Goal: Task Accomplishment & Management: Manage account settings

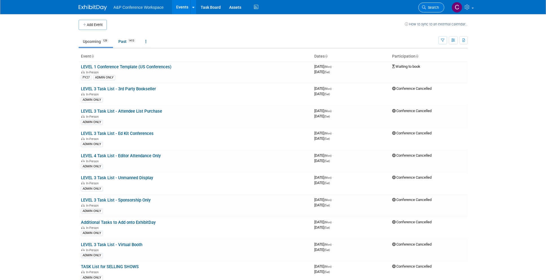
click at [424, 8] on icon at bounding box center [424, 7] width 4 height 4
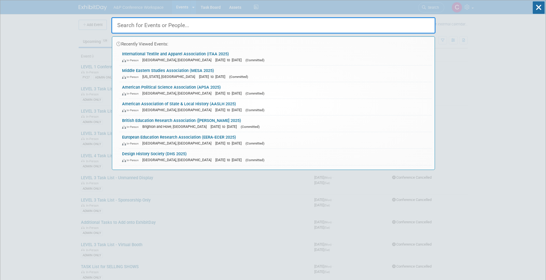
click at [306, 29] on input "text" at bounding box center [273, 25] width 324 height 16
paste input "AAR-SBL 2025"
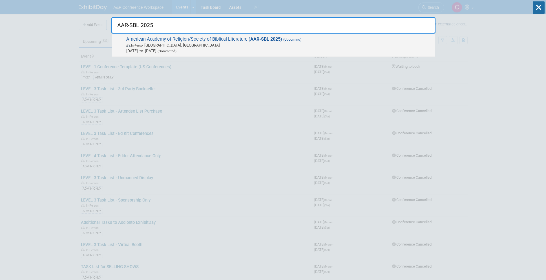
scroll to position [0, 0]
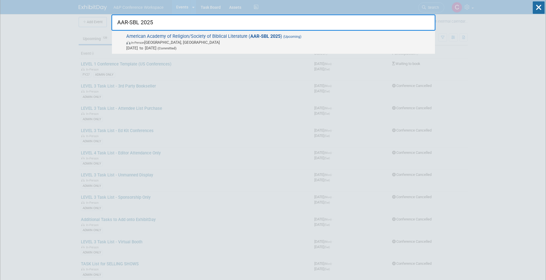
type input "AAR-SBL 2025"
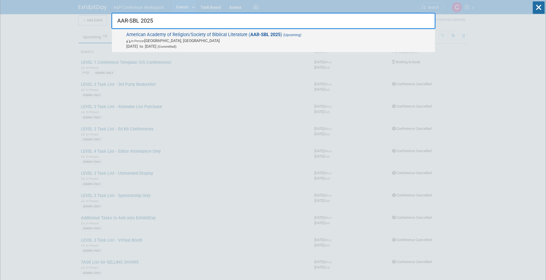
click at [260, 39] on span "American Academy of Religion/Society of Biblical Literature ( AAR-SBL 2025 ) (U…" at bounding box center [278, 40] width 307 height 17
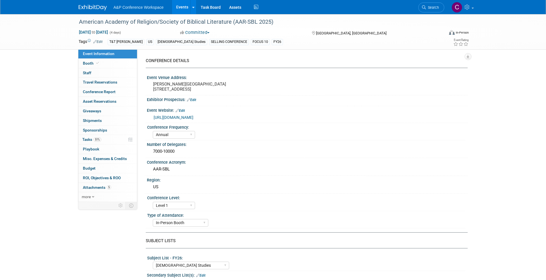
select select "Annual"
select select "Level 1"
select select "In-Person Booth"
select select "[DEMOGRAPHIC_DATA] Studies"
select select "T&T Clark"
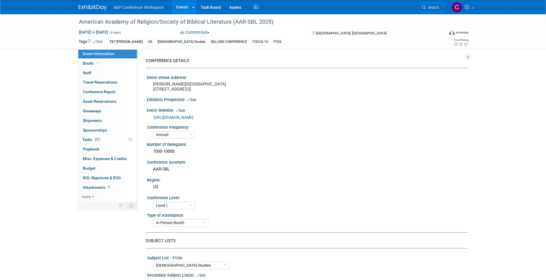
select select "Amanda Oney"
select select "Maria Rohde"
select select "Sophia Hettler"
select select "Networking/Commissioning"
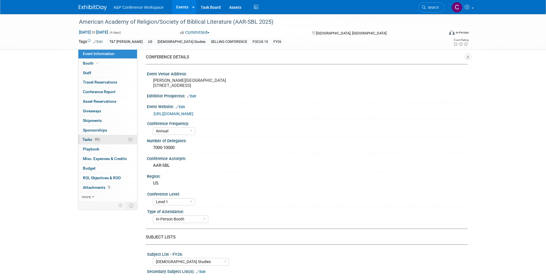
scroll to position [3, 0]
click at [89, 138] on span "Tasks 51%" at bounding box center [91, 139] width 19 height 5
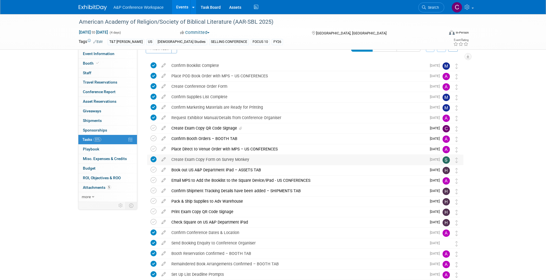
scroll to position [12, 0]
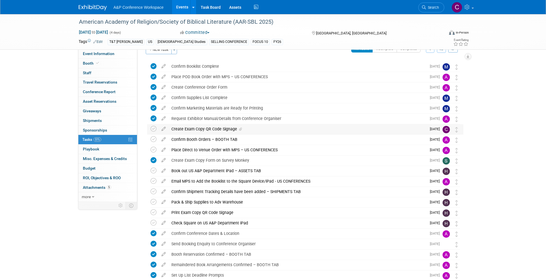
click at [191, 127] on div "Create Exam Copy QR Code Signage" at bounding box center [298, 129] width 258 height 10
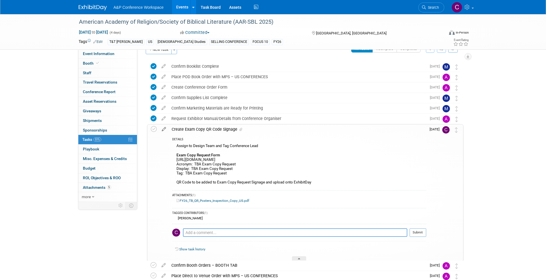
click at [163, 129] on icon at bounding box center [164, 127] width 10 height 7
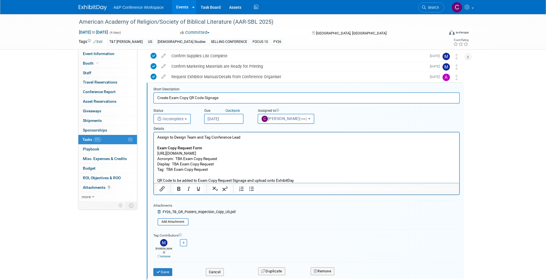
scroll to position [54, 0]
click at [241, 23] on div "American Academy of Religion/Society of Biblical Literature (AAR-SBL 2025)" at bounding box center [256, 22] width 359 height 10
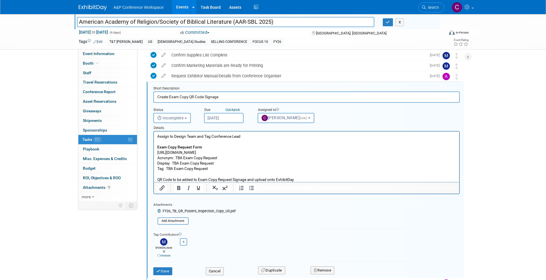
click at [241, 23] on input "American Academy of Religion/Society of Biblical Literature (AAR-SBL 2025)" at bounding box center [226, 22] width 298 height 10
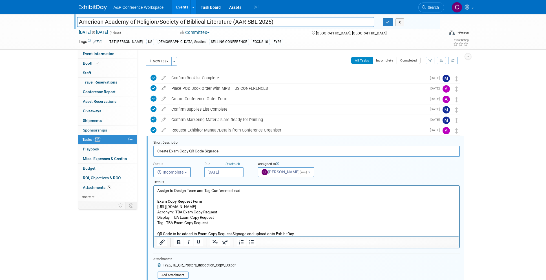
scroll to position [0, 0]
click at [175, 206] on p "Assign to Design Team and Tag Conference Lead Exam Copy Request Form https://ww…" at bounding box center [306, 212] width 299 height 48
copy p "https://www.surveymonkey.com/r/H9PWSH6"
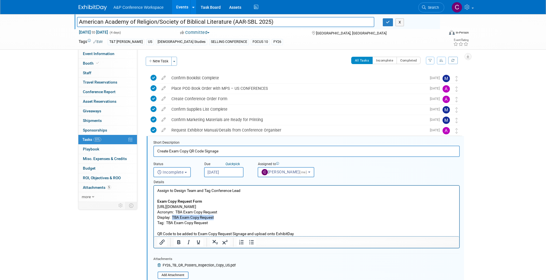
drag, startPoint x: 173, startPoint y: 216, endPoint x: 215, endPoint y: 217, distance: 42.6
click at [215, 217] on p "Assign to Design Team and Tag Conference Lead Exam Copy Request Form https://ww…" at bounding box center [306, 212] width 299 height 48
copy p "TBA Exam Copy Request"
drag, startPoint x: 167, startPoint y: 222, endPoint x: 212, endPoint y: 222, distance: 45.9
click at [212, 222] on p "Assign to Design Team and Tag Conference Lead Exam Copy Request Form https://ww…" at bounding box center [306, 212] width 299 height 48
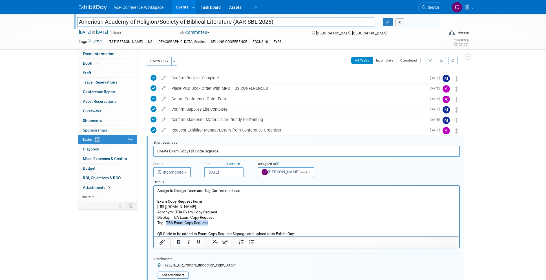
copy p "TBA Exam Copy Request"
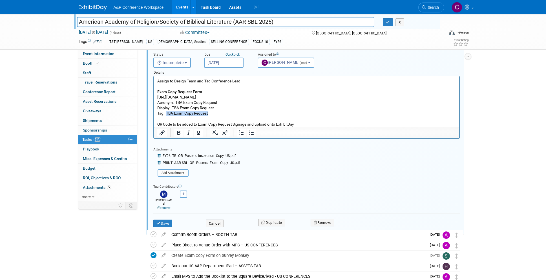
scroll to position [110, 0]
click at [163, 219] on button "Save" at bounding box center [162, 223] width 19 height 8
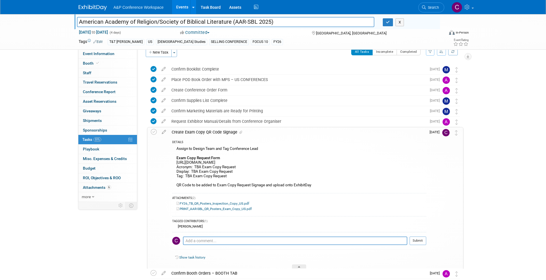
scroll to position [8, 0]
click at [152, 134] on icon at bounding box center [154, 132] width 6 height 6
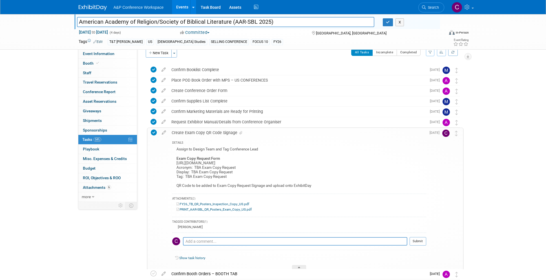
click at [169, 23] on input "American Academy of Religion/Society of Biblical Literature (AAR-SBL 2025)" at bounding box center [226, 22] width 298 height 10
click at [431, 5] on span "Search" at bounding box center [432, 7] width 13 height 4
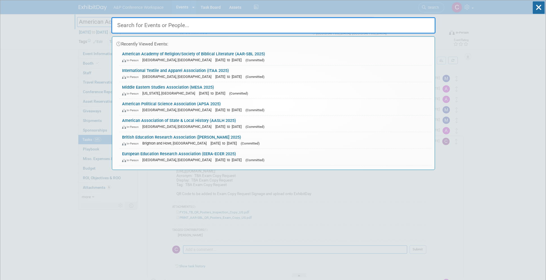
click at [302, 23] on input "text" at bounding box center [273, 25] width 324 height 16
paste input "AAA 2025"
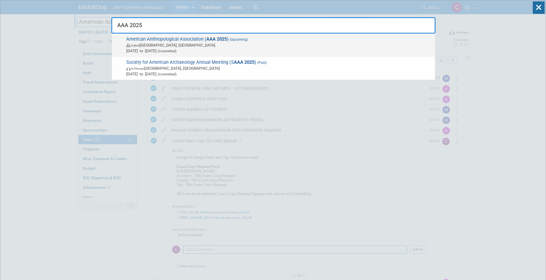
type input "AAA 2025"
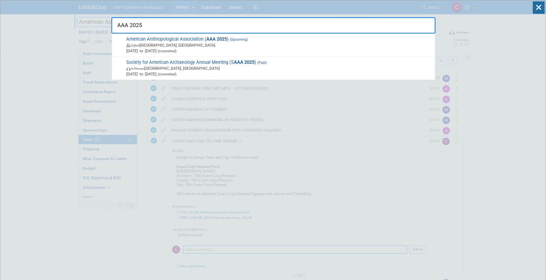
click at [256, 41] on span "American Anthropological Association ( AAA 2025 ) (Upcoming) Hybrid New Orleans…" at bounding box center [278, 44] width 307 height 17
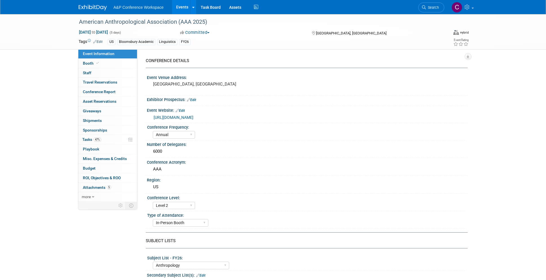
select select "Annual"
select select "Level 2"
select select "In-Person Booth"
select select "Anthropology"
select select "Bloomsbury Academic"
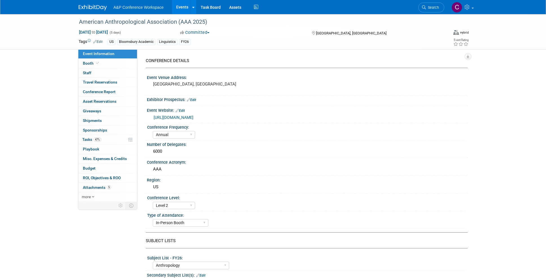
select select "Amanda Oney"
select select "Joe Kreuser"
select select "Michelle Kelly"
select select "Networking/Commissioning"
click at [87, 138] on span "Tasks 47%" at bounding box center [91, 139] width 19 height 5
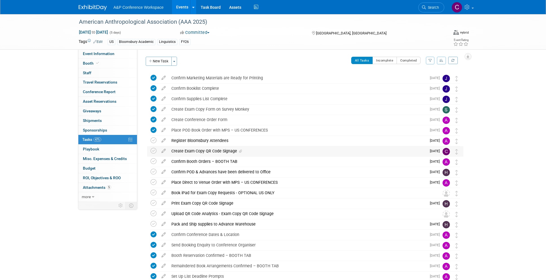
click at [209, 151] on div "Create Exam Copy QR Code Signage" at bounding box center [298, 151] width 258 height 10
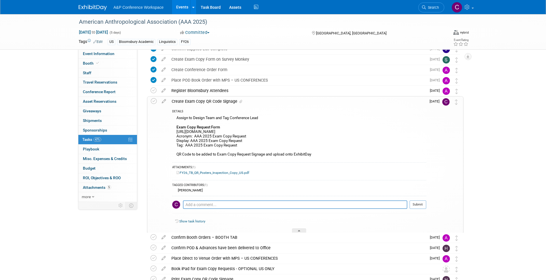
scroll to position [51, 0]
click at [179, 21] on div "American Anthropological Association (AAA 2025)" at bounding box center [256, 22] width 359 height 10
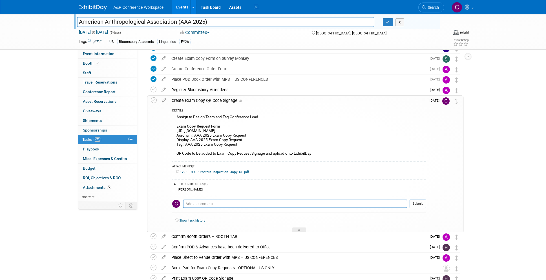
click at [179, 21] on input "American Anthropological Association (AAA 2025)" at bounding box center [226, 22] width 298 height 10
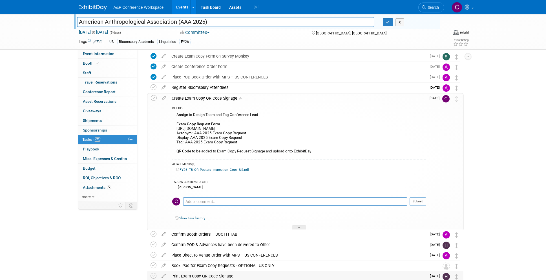
scroll to position [54, 0]
click at [185, 22] on input "American Anthropological Association (AAA 2025)" at bounding box center [226, 22] width 298 height 10
drag, startPoint x: 180, startPoint y: 21, endPoint x: 204, endPoint y: 21, distance: 24.5
click at [204, 21] on input "American Anthropological Association (AAA 2025)" at bounding box center [226, 22] width 298 height 10
drag, startPoint x: 176, startPoint y: 127, endPoint x: 168, endPoint y: 112, distance: 16.6
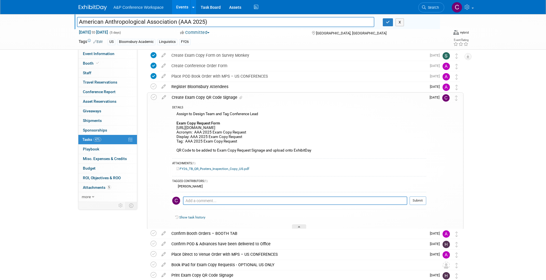
click at [179, 125] on div "Assign to Design Team and Tag Conference Lead Exam Copy Request Form https://ww…" at bounding box center [299, 132] width 254 height 45
click at [162, 96] on icon at bounding box center [164, 95] width 10 height 7
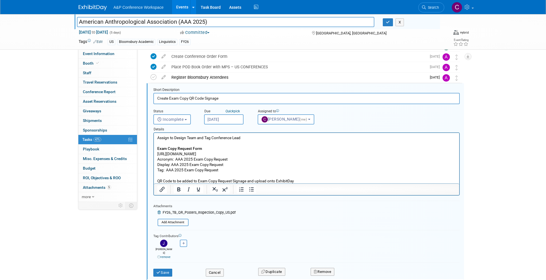
scroll to position [64, 0]
drag, startPoint x: 157, startPoint y: 153, endPoint x: 237, endPoint y: 153, distance: 79.5
click at [237, 153] on p "Assign to Design Team and Tag Conference Lead Exam Copy Request Form https://ww…" at bounding box center [306, 158] width 299 height 48
copy p "https://www.surveymonkey.com/r/SQLLMPL"
drag, startPoint x: 172, startPoint y: 163, endPoint x: 234, endPoint y: 163, distance: 62.8
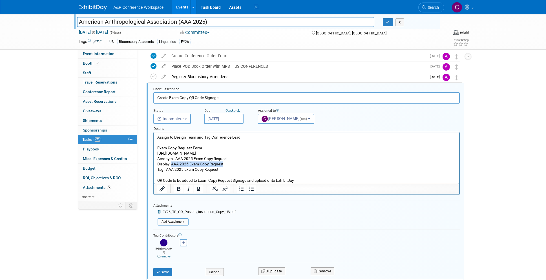
click at [234, 163] on p "Assign to Design Team and Tag Conference Lead Exam Copy Request Form https://ww…" at bounding box center [306, 158] width 299 height 48
copy p "AAA 2025 Exam Copy Request"
drag, startPoint x: 166, startPoint y: 169, endPoint x: 222, endPoint y: 170, distance: 56.1
click at [222, 170] on p "Assign to Design Team and Tag Conference Lead Exam Copy Request Form https://ww…" at bounding box center [306, 158] width 299 height 48
copy p "AAA 2025 Exam Copy Request"
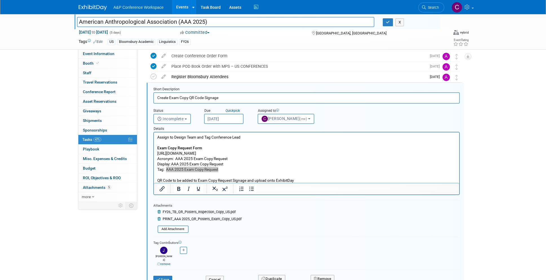
click at [219, 231] on div "Attachments FY26_TB_QR_Posters_Inspection_Copy_US.pdf Add Attachment" at bounding box center [197, 217] width 88 height 31
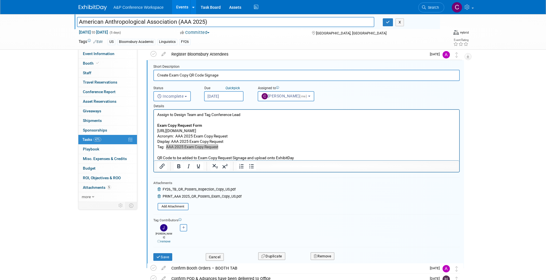
scroll to position [87, 0]
click at [167, 253] on button "Save" at bounding box center [162, 256] width 19 height 8
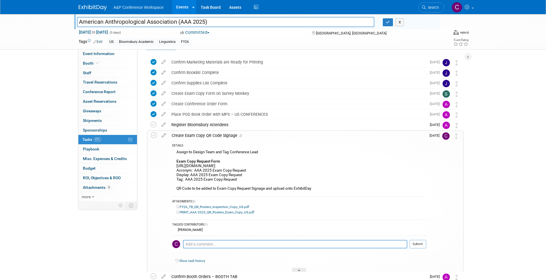
scroll to position [15, 0]
click at [155, 137] on icon at bounding box center [154, 136] width 6 height 6
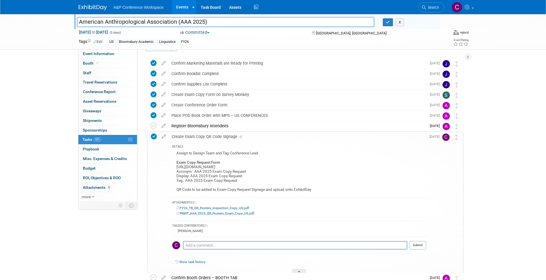
click at [189, 23] on input "American Anthropological Association (AAA 2025)" at bounding box center [226, 22] width 298 height 10
click at [200, 138] on div "Create Exam Copy QR Code Signage" at bounding box center [297, 137] width 257 height 10
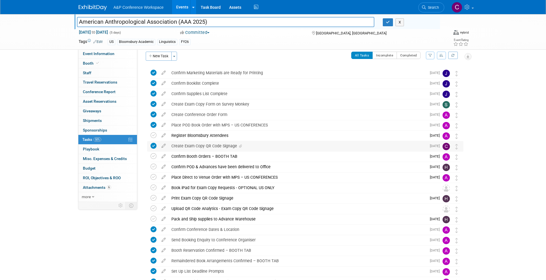
scroll to position [4, 0]
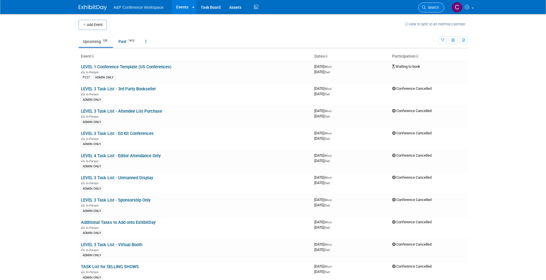
click at [426, 9] on span "Search" at bounding box center [432, 7] width 13 height 4
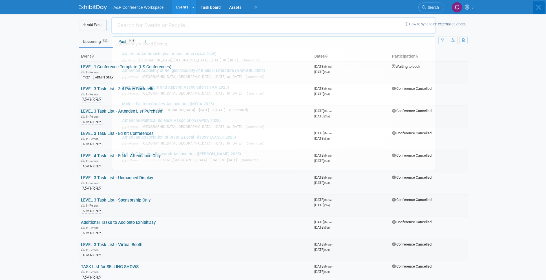
scroll to position [0, 0]
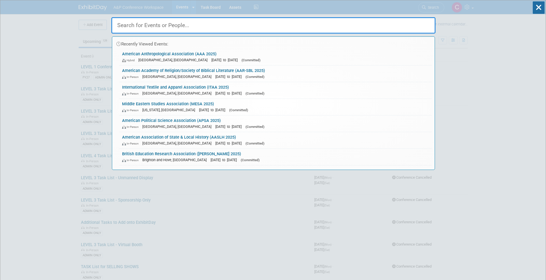
click at [344, 21] on input "text" at bounding box center [273, 25] width 324 height 16
paste input "ASEEES 2025"
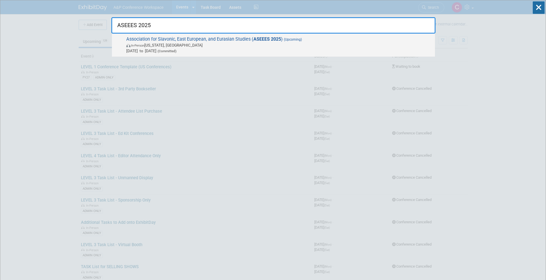
type input "ASEEES 2025"
click at [301, 40] on span "(Upcoming)" at bounding box center [292, 39] width 19 height 4
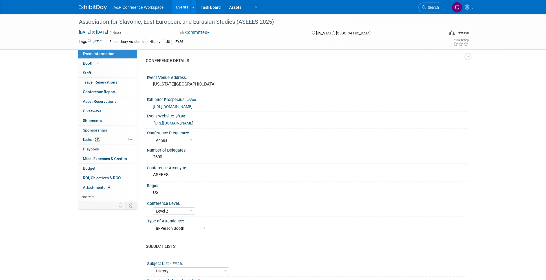
select select "Annual"
select select "Level 2"
select select "In-Person Booth"
select select "History"
select select "Bloomsbury Academic"
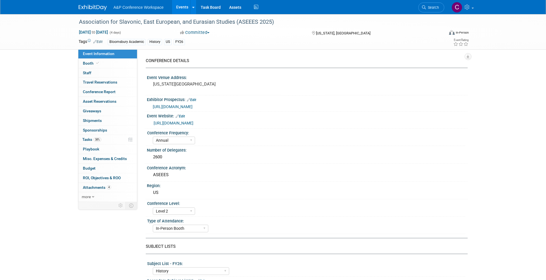
select select "[PERSON_NAME]"
select select "Networking/Commissioning"
click at [88, 138] on span "Tasks 38%" at bounding box center [91, 139] width 19 height 5
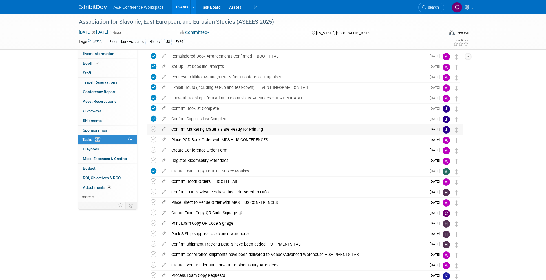
scroll to position [76, 0]
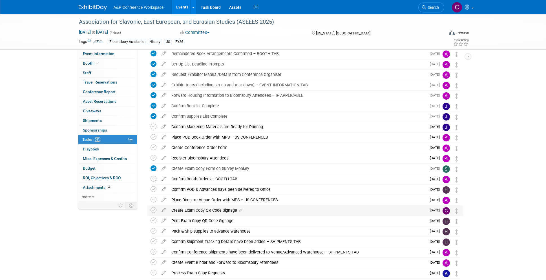
click at [205, 211] on div "Create Exam Copy QR Code Signage" at bounding box center [298, 210] width 258 height 10
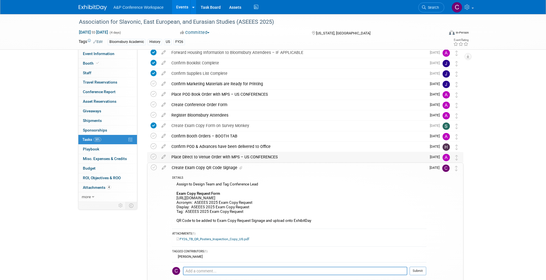
scroll to position [119, 0]
click at [163, 167] on icon at bounding box center [164, 165] width 10 height 7
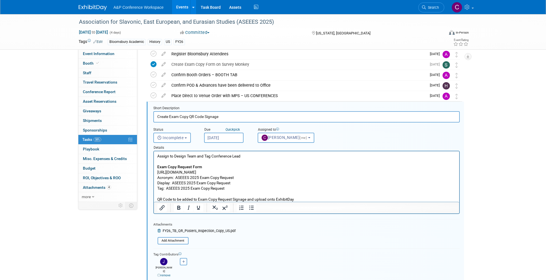
scroll to position [199, 0]
